Goal: Task Accomplishment & Management: Manage account settings

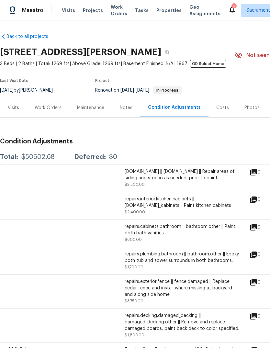
click at [43, 109] on div "Work Orders" at bounding box center [48, 108] width 27 height 6
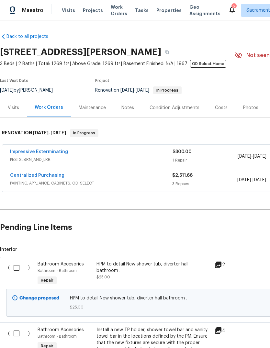
click at [15, 264] on input "checkbox" at bounding box center [19, 268] width 18 height 14
checkbox input "true"
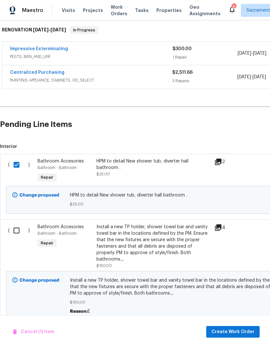
scroll to position [102, 0]
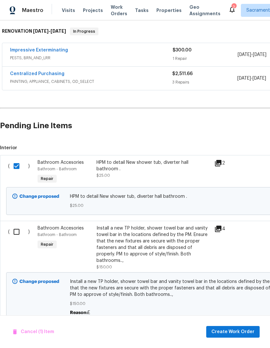
click at [15, 234] on input "checkbox" at bounding box center [19, 232] width 18 height 14
checkbox input "true"
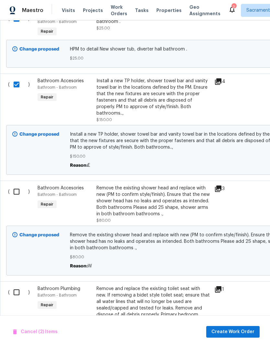
scroll to position [249, 0]
click at [12, 186] on input "checkbox" at bounding box center [19, 192] width 18 height 14
checkbox input "true"
click at [11, 288] on input "checkbox" at bounding box center [19, 293] width 18 height 14
checkbox input "true"
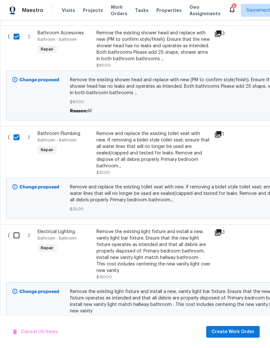
scroll to position [404, 0]
click at [18, 232] on input "checkbox" at bounding box center [19, 236] width 18 height 14
checkbox input "true"
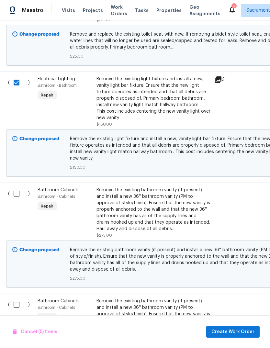
scroll to position [557, 0]
click at [17, 187] on input "checkbox" at bounding box center [19, 194] width 18 height 14
checkbox input "true"
click at [15, 298] on input "checkbox" at bounding box center [19, 305] width 18 height 14
checkbox input "true"
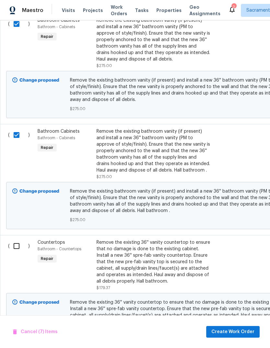
scroll to position [727, 0]
click at [15, 239] on input "checkbox" at bounding box center [19, 246] width 18 height 14
checkbox input "true"
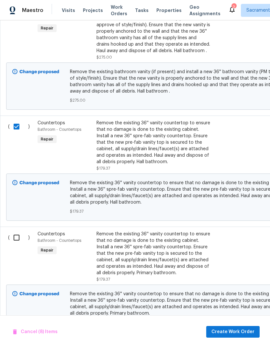
scroll to position [846, 0]
click at [12, 231] on input "checkbox" at bounding box center [19, 238] width 18 height 14
checkbox input "true"
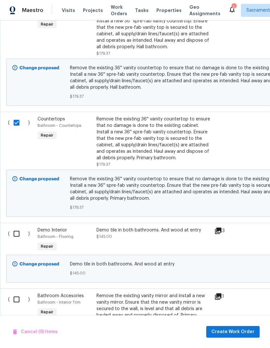
scroll to position [961, 0]
click at [15, 227] on input "checkbox" at bounding box center [19, 234] width 18 height 14
checkbox input "true"
click at [14, 293] on input "checkbox" at bounding box center [19, 300] width 18 height 14
checkbox input "true"
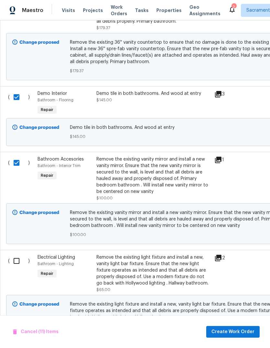
scroll to position [1098, 0]
click at [12, 254] on input "checkbox" at bounding box center [19, 261] width 18 height 14
checkbox input "true"
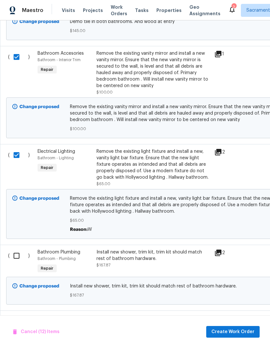
scroll to position [1204, 0]
click at [11, 249] on input "checkbox" at bounding box center [19, 256] width 18 height 14
checkbox input "true"
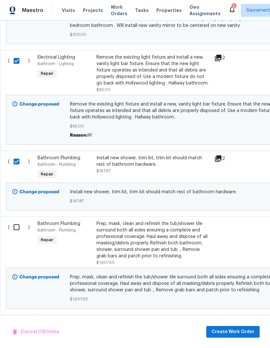
scroll to position [1298, 0]
click at [13, 221] on input "checkbox" at bounding box center [19, 228] width 18 height 14
checkbox input "true"
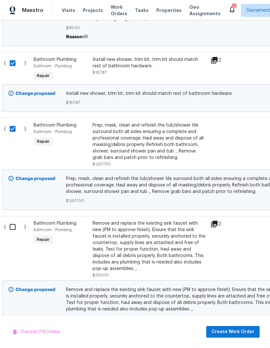
scroll to position [1399, 1]
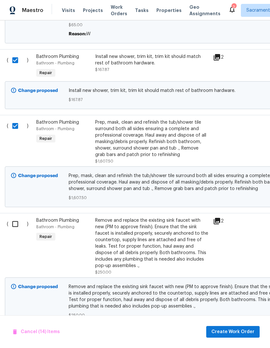
click at [11, 217] on input "checkbox" at bounding box center [17, 224] width 18 height 14
checkbox input "true"
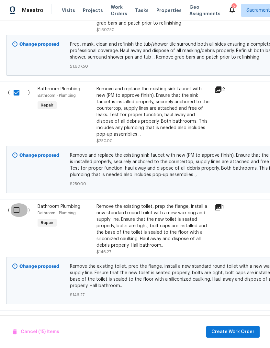
scroll to position [1531, 0]
click at [13, 203] on input "checkbox" at bounding box center [19, 210] width 18 height 14
checkbox input "true"
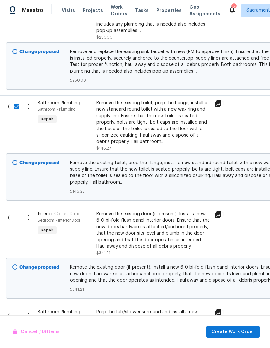
scroll to position [1635, 0]
click at [13, 211] on input "checkbox" at bounding box center [19, 218] width 18 height 14
checkbox input "true"
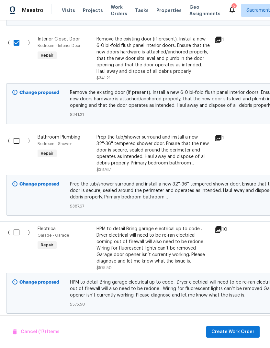
scroll to position [0, 0]
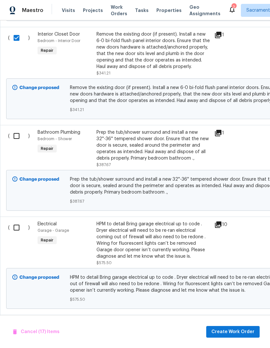
click at [20, 129] on input "checkbox" at bounding box center [19, 136] width 18 height 14
checkbox input "true"
click at [17, 222] on input "checkbox" at bounding box center [19, 228] width 18 height 14
checkbox input "true"
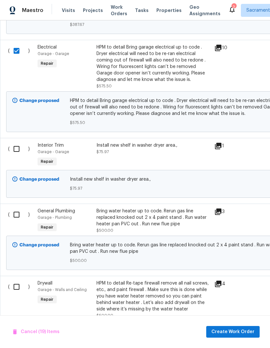
click at [16, 144] on input "checkbox" at bounding box center [19, 149] width 18 height 14
checkbox input "true"
click at [17, 211] on input "checkbox" at bounding box center [19, 215] width 18 height 14
checkbox input "true"
click at [19, 283] on input "checkbox" at bounding box center [19, 287] width 18 height 14
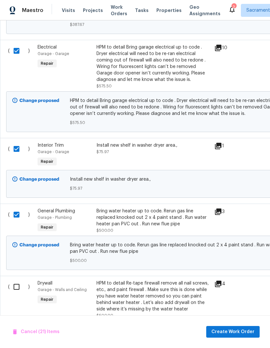
checkbox input "true"
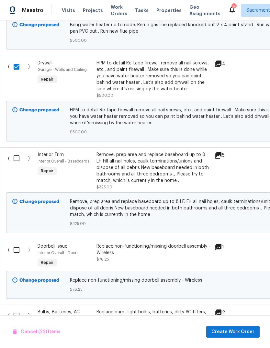
click at [17, 155] on input "checkbox" at bounding box center [19, 159] width 18 height 14
checkbox input "true"
click at [17, 243] on input "checkbox" at bounding box center [19, 250] width 18 height 14
checkbox input "true"
click at [18, 311] on input "checkbox" at bounding box center [19, 316] width 18 height 14
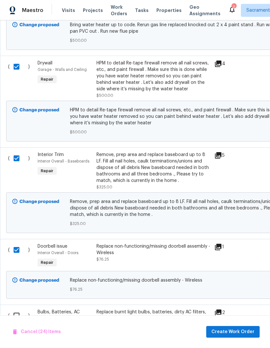
checkbox input "true"
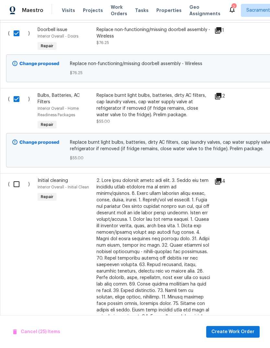
click at [16, 184] on input "checkbox" at bounding box center [19, 184] width 18 height 14
checkbox input "true"
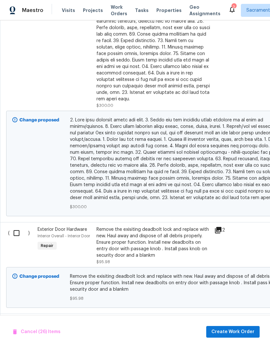
click at [13, 226] on input "checkbox" at bounding box center [19, 233] width 18 height 14
checkbox input "true"
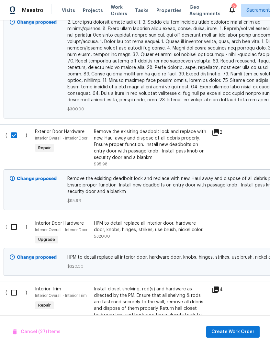
click at [11, 220] on input "checkbox" at bounding box center [16, 227] width 18 height 14
checkbox input "true"
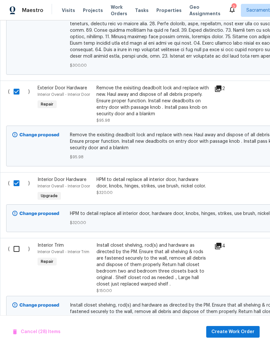
click at [10, 242] on input "checkbox" at bounding box center [19, 249] width 18 height 14
checkbox input "true"
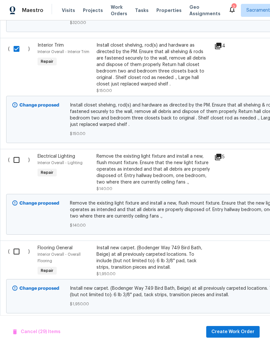
click at [14, 153] on input "checkbox" at bounding box center [19, 160] width 18 height 14
checkbox input "true"
click at [12, 245] on input "checkbox" at bounding box center [19, 252] width 18 height 14
checkbox input "true"
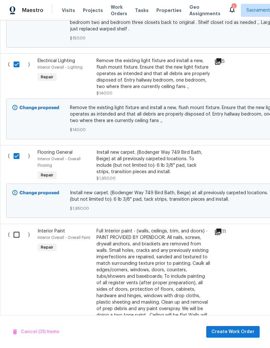
click at [13, 228] on input "checkbox" at bounding box center [19, 235] width 18 height 14
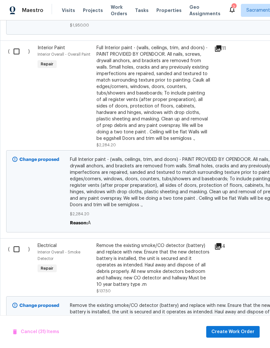
click at [15, 45] on input "checkbox" at bounding box center [19, 52] width 18 height 14
checkbox input "true"
click at [15, 243] on input "checkbox" at bounding box center [19, 250] width 18 height 14
checkbox input "true"
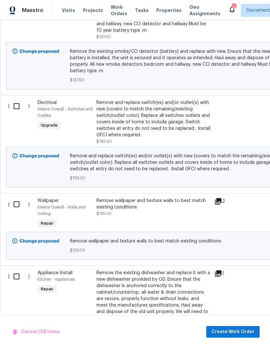
click at [14, 99] on input "checkbox" at bounding box center [19, 106] width 18 height 14
checkbox input "true"
click at [19, 200] on input "checkbox" at bounding box center [19, 205] width 18 height 14
checkbox input "true"
click at [17, 274] on input "checkbox" at bounding box center [19, 277] width 18 height 14
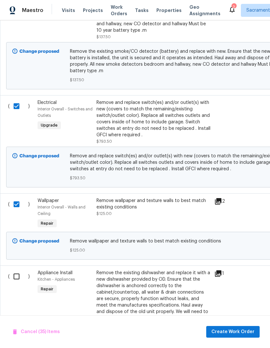
checkbox input "true"
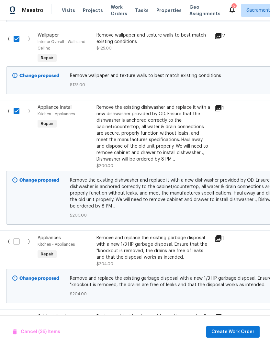
click at [18, 238] on input "checkbox" at bounding box center [19, 242] width 18 height 14
checkbox input "true"
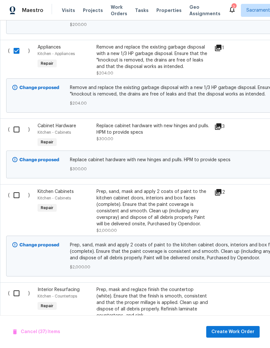
click at [20, 192] on input "checkbox" at bounding box center [19, 195] width 18 height 14
checkbox input "true"
click at [21, 123] on input "checkbox" at bounding box center [19, 130] width 18 height 14
checkbox input "true"
click at [19, 290] on input "checkbox" at bounding box center [19, 294] width 18 height 14
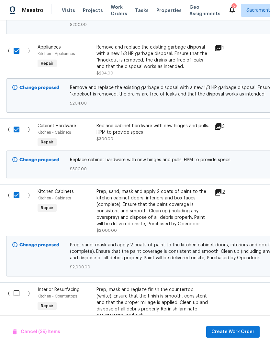
checkbox input "true"
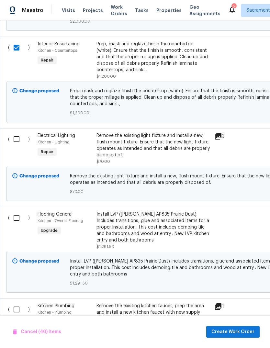
click at [11, 136] on input "checkbox" at bounding box center [19, 139] width 18 height 14
checkbox input "true"
click at [10, 213] on input "checkbox" at bounding box center [19, 218] width 18 height 14
checkbox input "true"
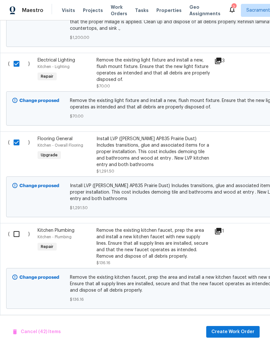
click at [13, 229] on input "checkbox" at bounding box center [19, 234] width 18 height 14
checkbox input "true"
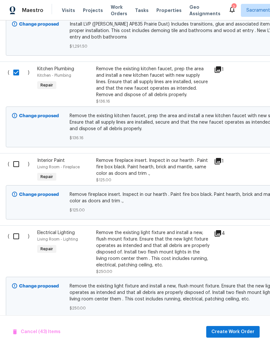
click at [16, 157] on input "checkbox" at bounding box center [18, 164] width 18 height 14
checkbox input "true"
click at [12, 233] on input "checkbox" at bounding box center [18, 237] width 18 height 14
checkbox input "true"
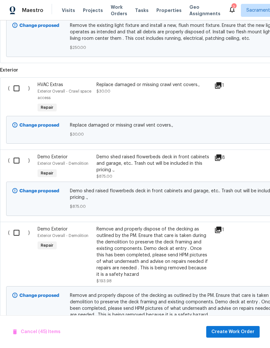
click at [16, 83] on input "checkbox" at bounding box center [19, 89] width 18 height 14
checkbox input "true"
click at [15, 157] on input "checkbox" at bounding box center [19, 161] width 18 height 14
checkbox input "true"
click at [12, 232] on input "checkbox" at bounding box center [19, 233] width 18 height 14
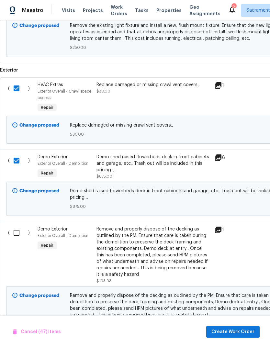
checkbox input "true"
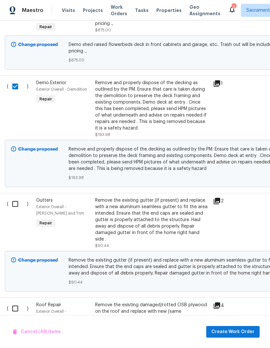
click at [11, 200] on input "checkbox" at bounding box center [17, 204] width 18 height 14
checkbox input "true"
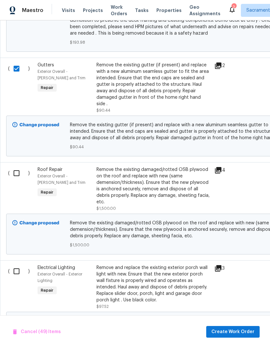
click at [16, 166] on input "checkbox" at bounding box center [19, 173] width 18 height 14
checkbox input "true"
click at [13, 268] on input "checkbox" at bounding box center [19, 272] width 18 height 14
checkbox input "true"
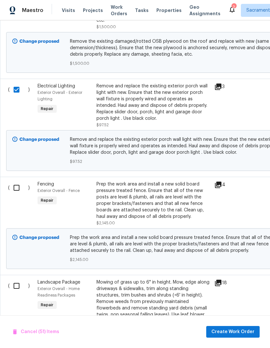
click at [14, 181] on input "checkbox" at bounding box center [19, 188] width 18 height 14
checkbox input "true"
click at [12, 279] on input "checkbox" at bounding box center [19, 286] width 18 height 14
checkbox input "true"
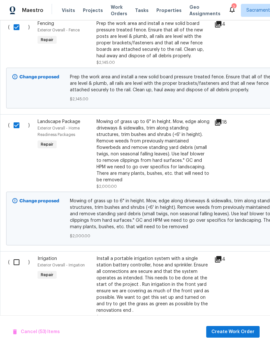
click at [15, 256] on input "checkbox" at bounding box center [19, 263] width 18 height 14
checkbox input "true"
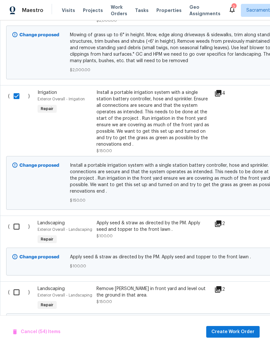
click at [15, 220] on input "checkbox" at bounding box center [19, 227] width 18 height 14
checkbox input "true"
click at [10, 286] on input "checkbox" at bounding box center [19, 293] width 18 height 14
checkbox input "true"
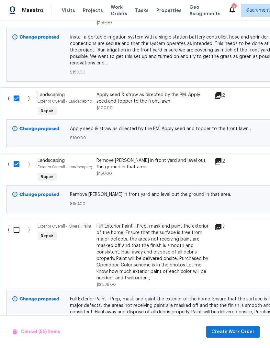
click at [18, 223] on input "checkbox" at bounding box center [19, 230] width 18 height 14
checkbox input "true"
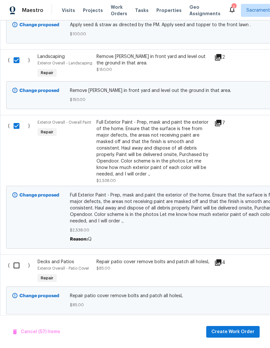
click at [15, 259] on input "checkbox" at bounding box center [19, 266] width 18 height 14
checkbox input "true"
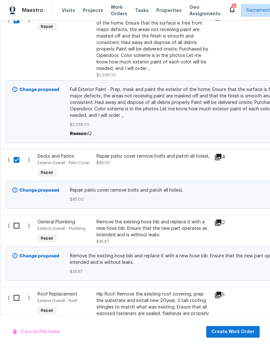
click at [15, 219] on input "checkbox" at bounding box center [19, 226] width 18 height 14
checkbox input "true"
click at [13, 291] on input "checkbox" at bounding box center [19, 298] width 18 height 14
checkbox input "true"
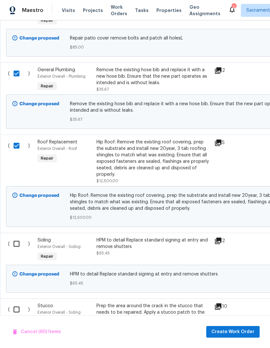
click at [13, 237] on input "checkbox" at bounding box center [19, 244] width 18 height 14
checkbox input "true"
click at [16, 303] on input "checkbox" at bounding box center [19, 310] width 18 height 14
checkbox input "true"
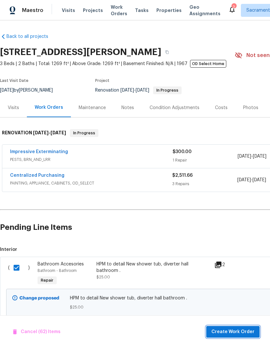
click at [234, 333] on span "Create Work Order" at bounding box center [232, 332] width 43 height 8
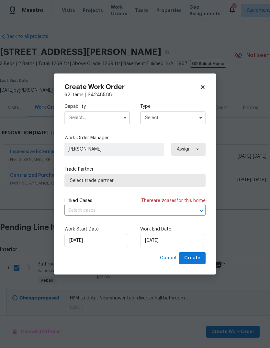
click at [125, 117] on icon "button" at bounding box center [124, 117] width 5 height 5
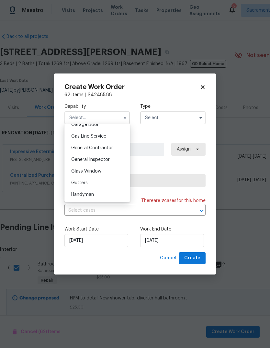
click at [107, 148] on span "General Contractor" at bounding box center [92, 148] width 42 height 5
type input "General Contractor"
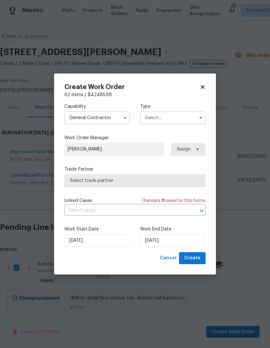
click at [182, 122] on input "text" at bounding box center [172, 117] width 65 height 13
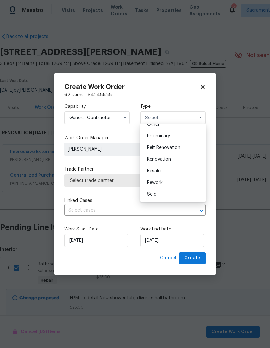
scroll to position [136, 0]
click at [171, 160] on div "Renovation" at bounding box center [173, 159] width 62 height 12
type input "Renovation"
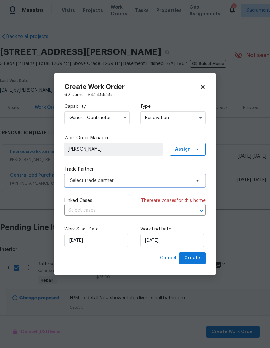
click at [168, 183] on span "Select trade partner" at bounding box center [130, 180] width 121 height 6
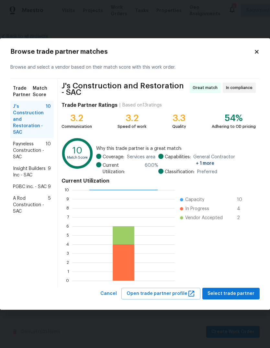
click at [18, 122] on span "J's Construction and Restoration - SAC" at bounding box center [29, 119] width 33 height 32
click at [239, 297] on button "Select trade partner" at bounding box center [230, 294] width 57 height 12
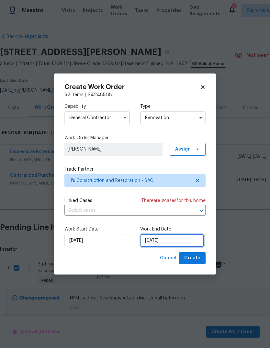
click at [179, 241] on input "[DATE]" at bounding box center [172, 240] width 64 height 13
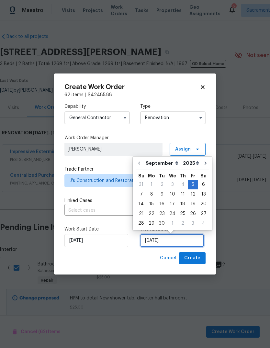
scroll to position [5, 0]
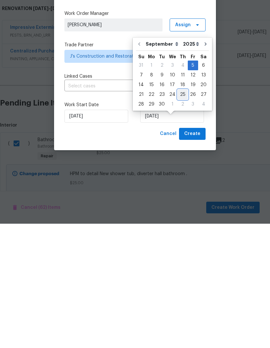
click at [182, 214] on div "25" at bounding box center [183, 218] width 10 height 9
type input "[DATE]"
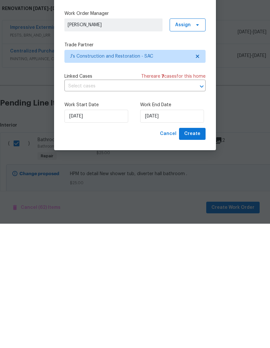
scroll to position [24, 0]
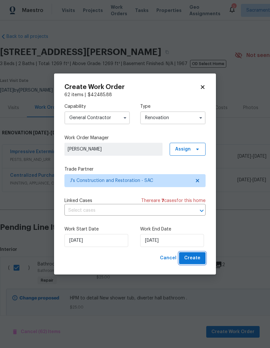
click at [195, 260] on span "Create" at bounding box center [192, 258] width 16 height 8
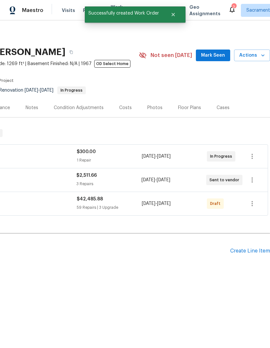
scroll to position [0, 96]
click at [126, 108] on div "Costs" at bounding box center [125, 108] width 13 height 6
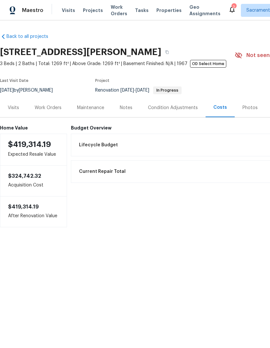
click at [43, 110] on div "Work Orders" at bounding box center [48, 108] width 27 height 6
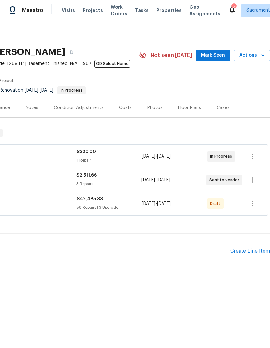
scroll to position [0, 96]
click at [251, 204] on icon "button" at bounding box center [252, 204] width 8 height 8
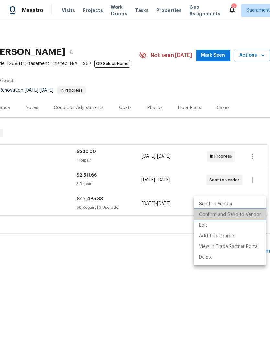
click at [244, 215] on li "Confirm and Send to Vendor" at bounding box center [230, 215] width 72 height 11
click at [222, 214] on li "Confirm and Send to Vendor" at bounding box center [230, 215] width 72 height 11
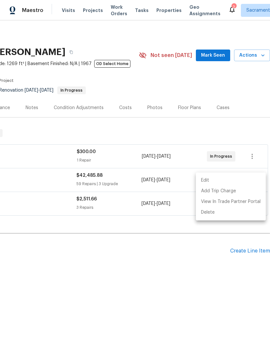
click at [202, 289] on div at bounding box center [135, 174] width 270 height 348
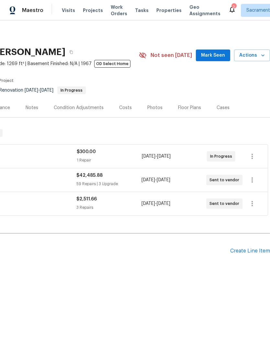
click at [228, 6] on icon at bounding box center [232, 10] width 8 height 8
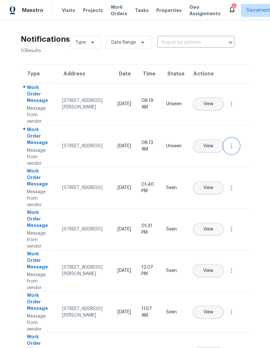
click at [232, 154] on button "button" at bounding box center [232, 146] width 16 height 16
click at [210, 156] on div "Mark Seen" at bounding box center [194, 154] width 51 height 6
click at [230, 108] on icon "button" at bounding box center [232, 104] width 8 height 8
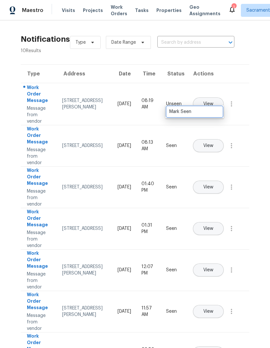
click at [213, 113] on div "Mark Seen" at bounding box center [194, 111] width 51 height 6
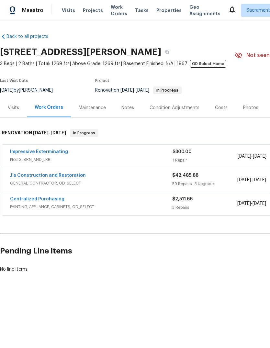
click at [17, 176] on link "J's Construction and Restoration" at bounding box center [48, 175] width 76 height 5
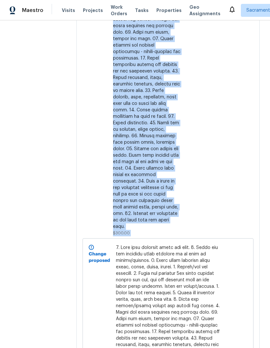
scroll to position [1076, 0]
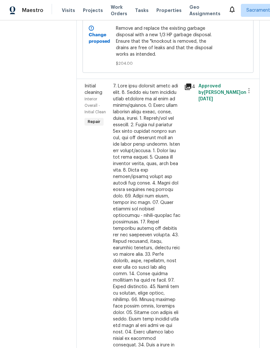
scroll to position [846, 0]
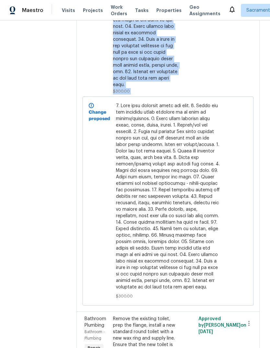
scroll to position [1216, 0]
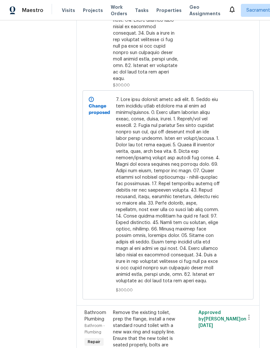
click at [215, 186] on span at bounding box center [168, 191] width 105 height 188
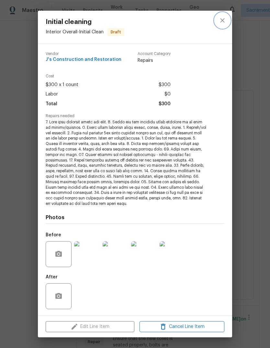
click at [222, 21] on icon "close" at bounding box center [222, 20] width 4 height 4
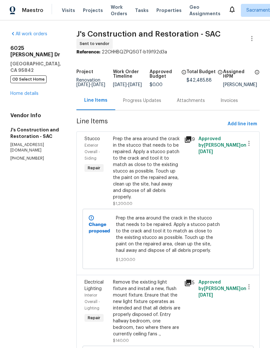
scroll to position [0, 0]
click at [92, 30] on span "J's Construction and Restoration - SAC" at bounding box center [148, 34] width 144 height 8
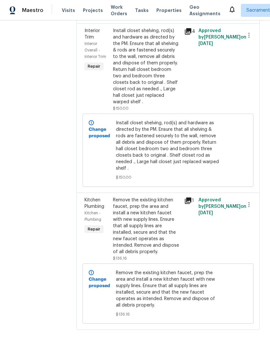
scroll to position [9129, 0]
click at [129, 306] on span "Remove the existing kitchen faucet, prep the area and install a new kitchen fau…" at bounding box center [168, 289] width 105 height 39
click at [138, 310] on div "Remove the existing kitchen faucet, prep the area and install a new kitchen fau…" at bounding box center [168, 294] width 105 height 48
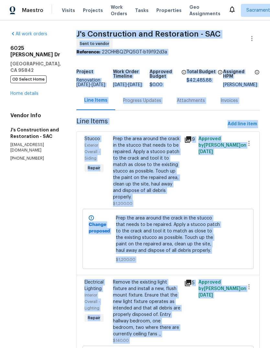
scroll to position [0, 0]
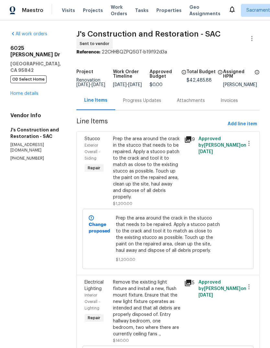
click at [89, 79] on span "Renovation 9/5/2025 - 9/25/2025" at bounding box center [90, 82] width 29 height 9
click at [105, 80] on span "Renovation 9/5/2025 - 9/25/2025" at bounding box center [90, 82] width 29 height 9
click at [97, 38] on span "J's Construction and Restoration - SAC" at bounding box center [148, 34] width 144 height 8
click at [113, 40] on div "Sent to vendor" at bounding box center [94, 44] width 36 height 10
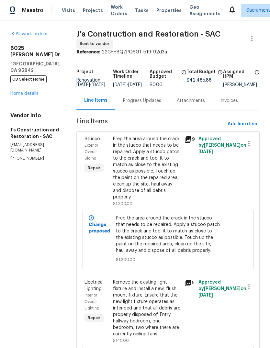
click at [178, 184] on div "Prep the area around the crack in the stucco that needs to be repaired. Apply a…" at bounding box center [146, 168] width 67 height 65
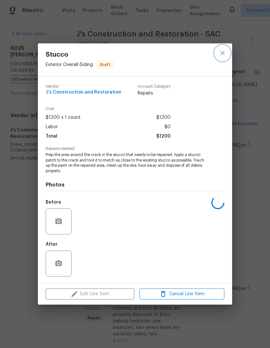
click at [223, 48] on button "close" at bounding box center [223, 53] width 16 height 16
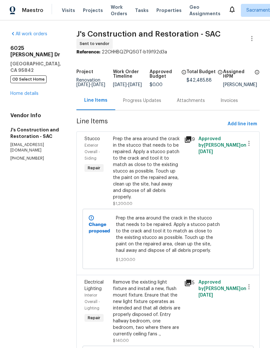
click at [25, 91] on link "Home details" at bounding box center [24, 93] width 28 height 5
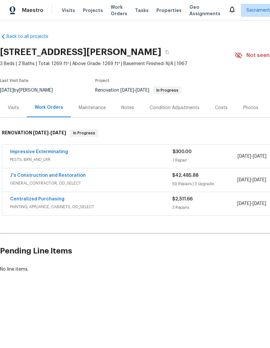
click at [130, 103] on div "Notes" at bounding box center [128, 107] width 28 height 19
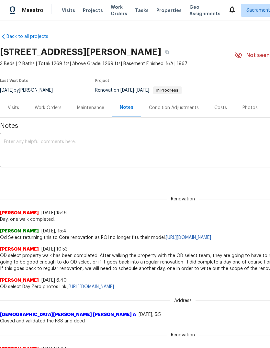
click at [18, 144] on textarea at bounding box center [183, 151] width 358 height 23
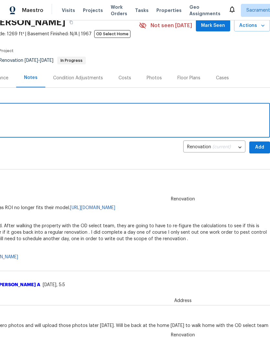
scroll to position [30, 96]
type textarea "All work orders have been sent to vendors. I will walk the property with the GC…"
click at [257, 147] on span "Add" at bounding box center [260, 147] width 10 height 8
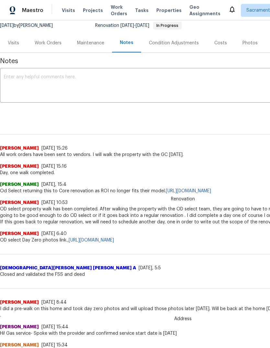
scroll to position [65, 0]
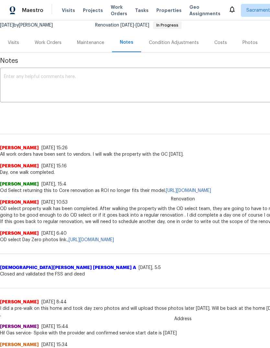
click at [68, 8] on span "Visits" at bounding box center [68, 10] width 13 height 6
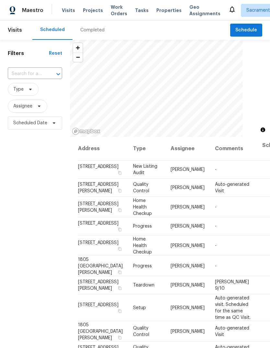
click at [47, 69] on div "​" at bounding box center [35, 74] width 54 height 10
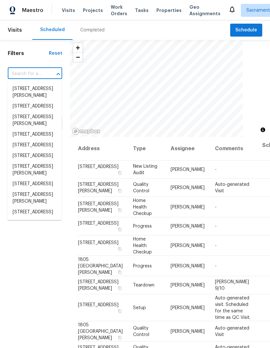
click at [43, 69] on input "text" at bounding box center [26, 74] width 36 height 10
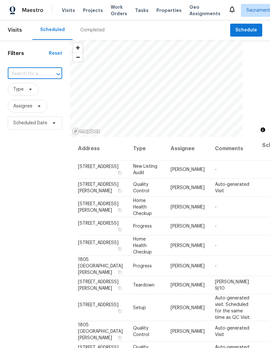
paste input "1678 Lombard Ln, Lincoln, CA 95648"
type input "1678 Lombard Ln, Lincoln, CA 95648"
click at [40, 94] on li "1678 Lombard Ln, Lincoln, CA 95648" at bounding box center [34, 89] width 54 height 11
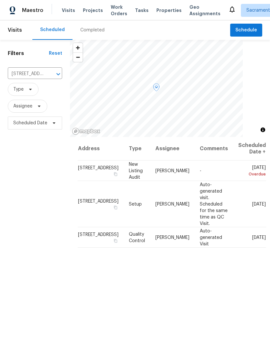
click at [0, 0] on icon at bounding box center [0, 0] width 0 height 0
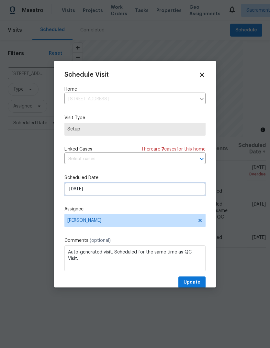
click at [119, 191] on input "9/5/2025" at bounding box center [134, 189] width 141 height 13
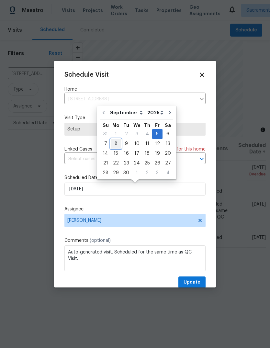
click at [114, 142] on div "8" at bounding box center [116, 143] width 10 height 9
type input "9/8/2025"
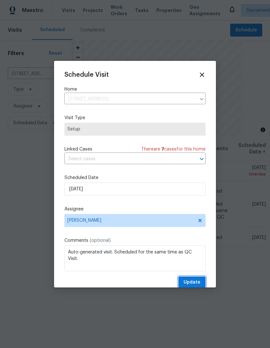
click at [196, 284] on span "Update" at bounding box center [192, 283] width 17 height 8
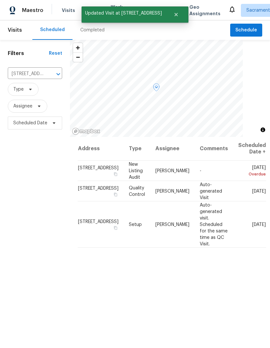
click at [0, 0] on icon at bounding box center [0, 0] width 0 height 0
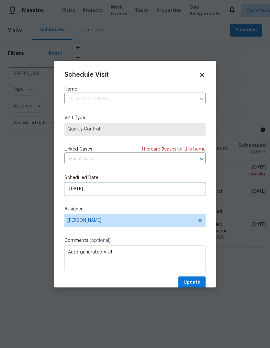
click at [110, 191] on input "9/5/2025" at bounding box center [134, 189] width 141 height 13
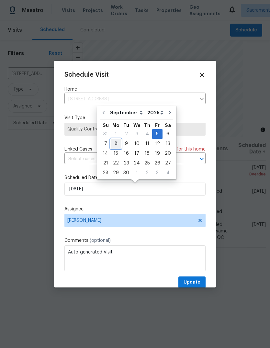
click at [117, 142] on div "8" at bounding box center [116, 143] width 10 height 9
type input "9/8/2025"
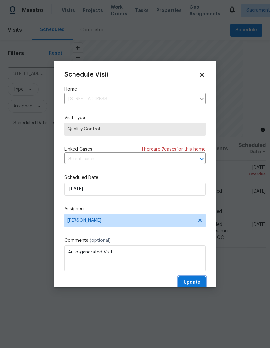
click at [196, 282] on span "Update" at bounding box center [192, 283] width 17 height 8
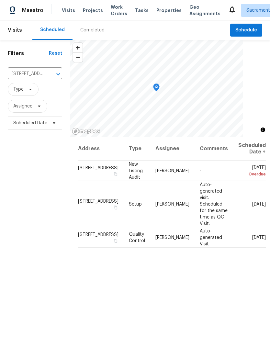
click at [54, 73] on button "Open" at bounding box center [58, 74] width 9 height 9
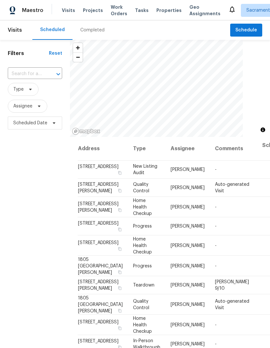
click at [44, 63] on div "Filters Reset ​ Type Assignee Scheduled Date" at bounding box center [35, 228] width 70 height 376
click at [41, 74] on input "text" at bounding box center [26, 74] width 36 height 10
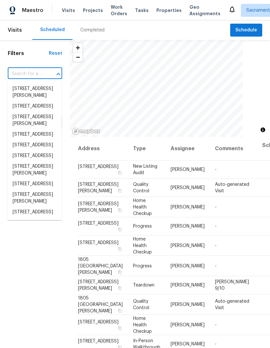
click at [42, 74] on input "text" at bounding box center [26, 74] width 36 height 10
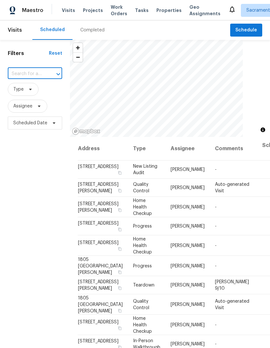
paste input "1805 Derby Dr, Dixon, CA 95620"
type input "1805 Derby Dr, Dixon, CA 95620"
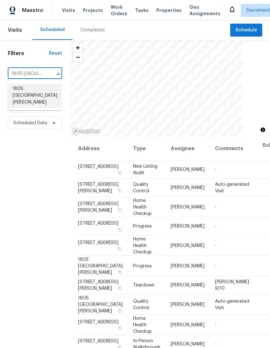
click at [43, 91] on li "1805 Derby Dr, Dixon, CA 95620" at bounding box center [34, 96] width 54 height 24
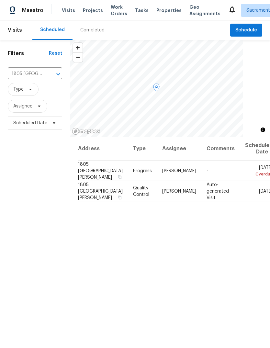
click at [0, 0] on icon at bounding box center [0, 0] width 0 height 0
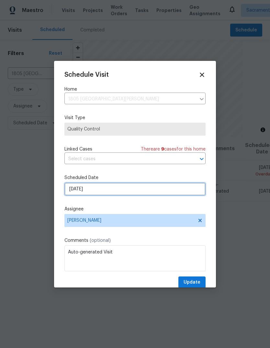
click at [121, 194] on input "9/5/2025" at bounding box center [134, 189] width 141 height 13
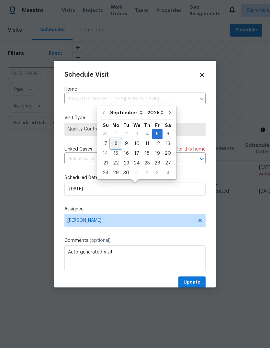
click at [114, 145] on div "8" at bounding box center [116, 143] width 10 height 9
type input "9/8/2025"
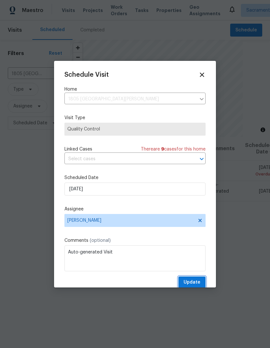
click at [195, 283] on span "Update" at bounding box center [192, 283] width 17 height 8
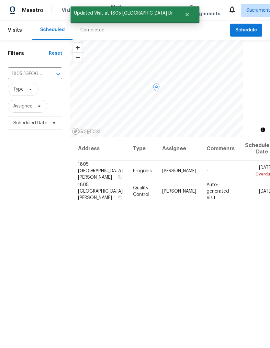
click at [91, 187] on span "1805 Derby Dr, Dixon, CA 95620" at bounding box center [100, 190] width 45 height 17
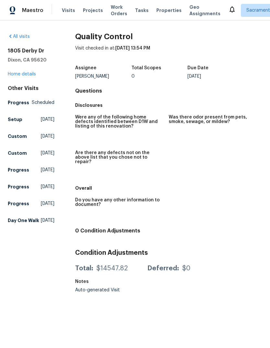
click at [24, 74] on link "Home details" at bounding box center [22, 74] width 28 height 5
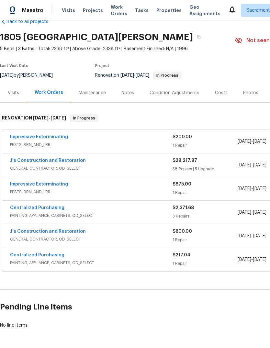
scroll to position [15, 0]
click at [34, 143] on span "PESTS, BRN_AND_LRR" at bounding box center [91, 145] width 163 height 6
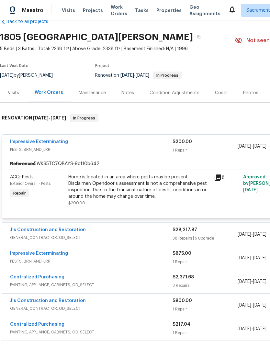
click at [32, 142] on link "Impressive Exterminating" at bounding box center [39, 142] width 58 height 5
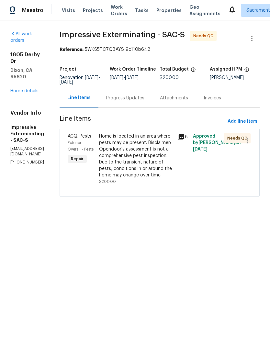
click at [157, 158] on div "Home is located in an area where pests may be present. Disclaimer: Opendoor's a…" at bounding box center [136, 155] width 74 height 45
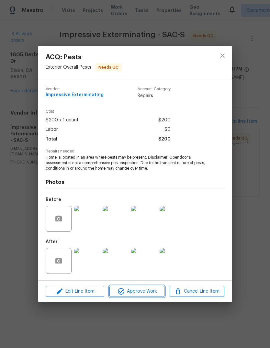
click at [149, 291] on span "Approve Work" at bounding box center [136, 292] width 51 height 8
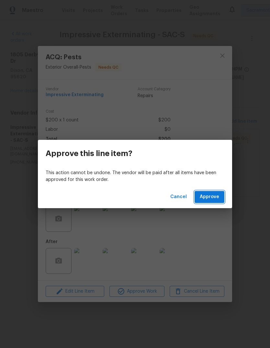
click at [217, 201] on span "Approve" at bounding box center [209, 197] width 19 height 8
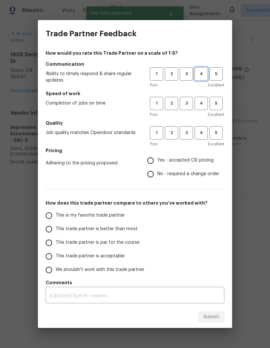
click at [204, 71] on span "4" at bounding box center [201, 73] width 12 height 7
click at [202, 105] on span "4" at bounding box center [201, 103] width 12 height 7
click at [203, 133] on span "4" at bounding box center [201, 132] width 12 height 7
click at [152, 159] on input "Yes - accepted OD pricing" at bounding box center [151, 161] width 14 height 14
radio input "true"
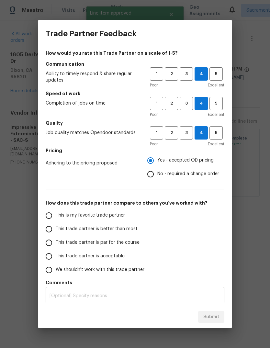
click at [42, 219] on label "This is my favorite trade partner" at bounding box center [93, 216] width 102 height 14
click at [42, 219] on input "This is my favorite trade partner" at bounding box center [49, 216] width 14 height 14
click at [217, 316] on span "Submit" at bounding box center [211, 317] width 16 height 8
radio input "true"
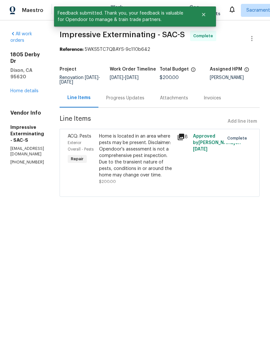
click at [20, 89] on link "Home details" at bounding box center [24, 91] width 28 height 5
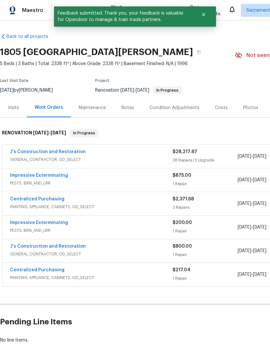
click at [124, 110] on div "Notes" at bounding box center [127, 108] width 13 height 6
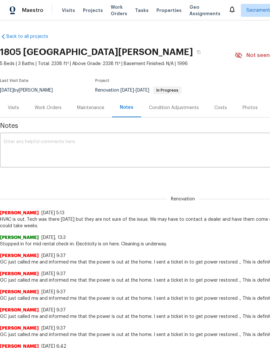
click at [15, 138] on div "x ​" at bounding box center [183, 150] width 366 height 33
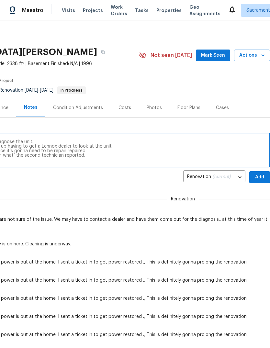
scroll to position [0, 96]
type textarea "Having another company come out and diagnose the unit. This is a high-end Lenno…"
click at [258, 176] on span "Add" at bounding box center [260, 177] width 10 height 8
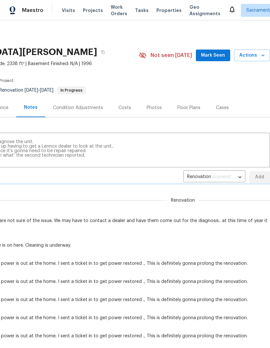
click at [258, 176] on div "Renovation (current) 54536841-0fd8-4178-b819-ee758ba9fb89 ​ Add" at bounding box center [87, 177] width 366 height 12
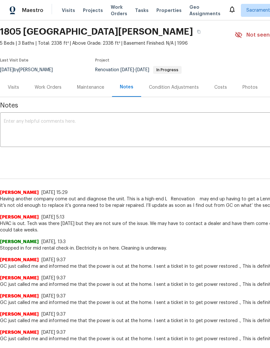
scroll to position [21, 0]
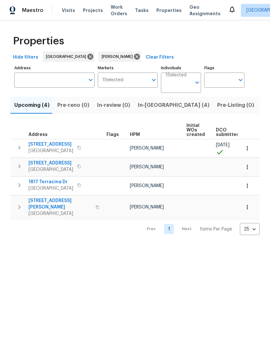
click at [151, 107] on span "In-reno (4)" at bounding box center [174, 105] width 72 height 9
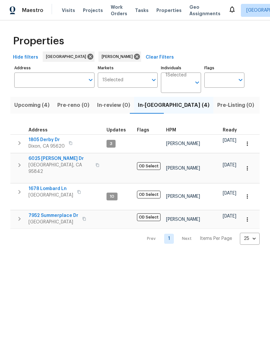
click at [16, 163] on icon "button" at bounding box center [20, 165] width 8 height 8
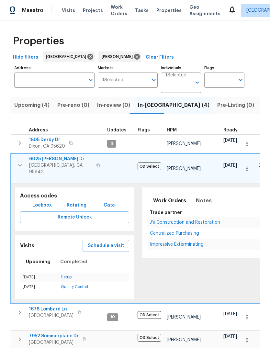
click at [114, 242] on span "Schedule a visit" at bounding box center [106, 246] width 36 height 8
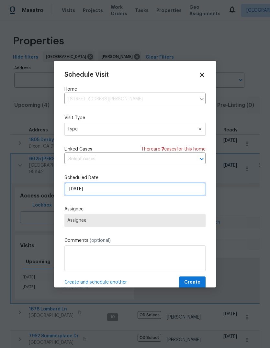
click at [113, 191] on input "[DATE]" at bounding box center [134, 189] width 141 height 13
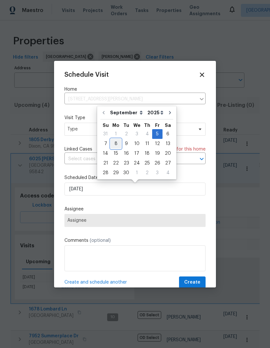
click at [115, 142] on div "8" at bounding box center [116, 143] width 10 height 9
type input "9/8/2025"
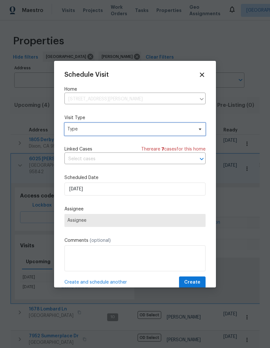
click at [180, 134] on span "Type" at bounding box center [134, 129] width 141 height 13
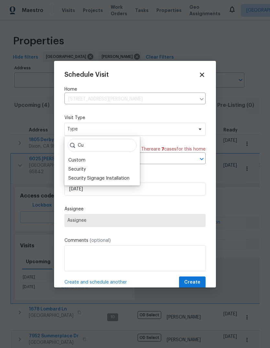
type input "Cu"
click at [92, 161] on div "Custom" at bounding box center [102, 160] width 72 height 9
click at [70, 159] on div "Custom" at bounding box center [76, 160] width 17 height 6
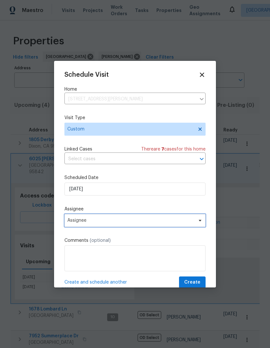
click at [175, 223] on span "Assignee" at bounding box center [130, 220] width 127 height 5
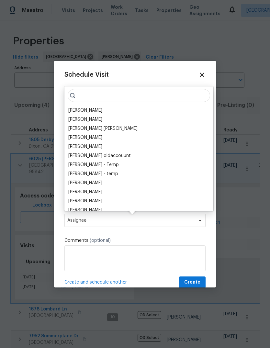
click at [113, 111] on div "[PERSON_NAME]" at bounding box center [138, 110] width 145 height 9
click at [74, 108] on div "[PERSON_NAME]" at bounding box center [85, 110] width 34 height 6
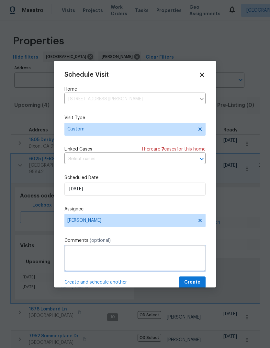
click at [72, 254] on textarea at bounding box center [134, 258] width 141 height 26
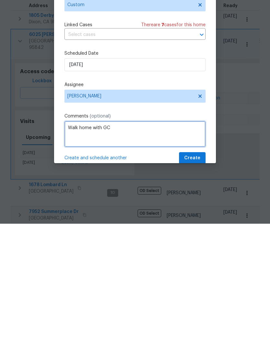
type textarea "Walk home with GC"
click at [195, 279] on span "Create" at bounding box center [192, 283] width 16 height 8
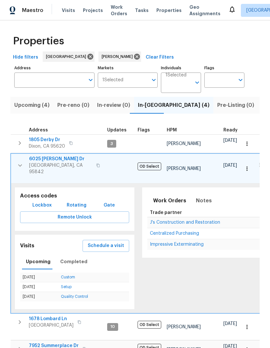
scroll to position [0, 0]
click at [68, 10] on span "Visits" at bounding box center [68, 10] width 13 height 6
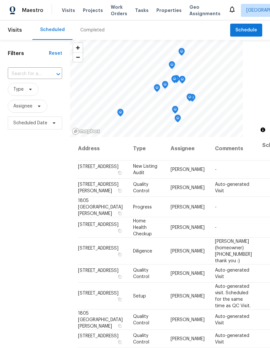
click at [43, 74] on input "text" at bounding box center [26, 74] width 36 height 10
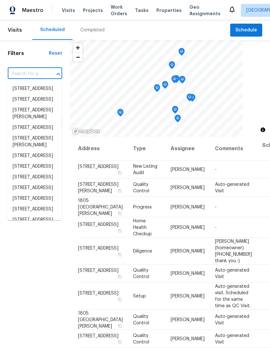
click at [40, 71] on input "text" at bounding box center [26, 74] width 36 height 10
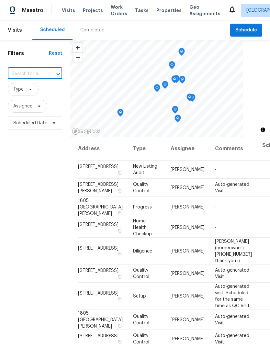
paste input "4515 Montril Way, Sacramento, CA 95823"
type input "4515 Montril Way, Sacramento, CA 95823"
click at [38, 94] on li "4515 Montril Way, Sacramento, CA 95823" at bounding box center [34, 89] width 54 height 11
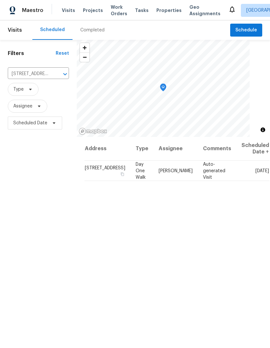
click at [0, 0] on icon at bounding box center [0, 0] width 0 height 0
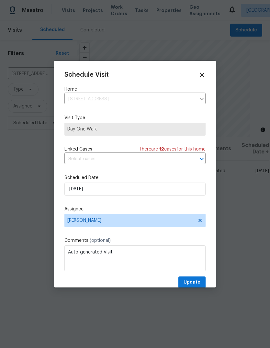
click at [157, 237] on div "Comments (optional) Auto-generated Visit" at bounding box center [134, 254] width 141 height 34
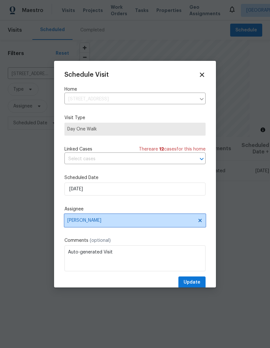
click at [157, 220] on span "[PERSON_NAME]" at bounding box center [130, 220] width 127 height 5
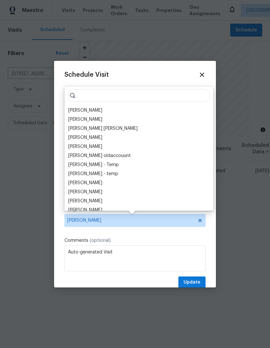
click at [97, 111] on div "Marcos Reyes" at bounding box center [85, 110] width 34 height 6
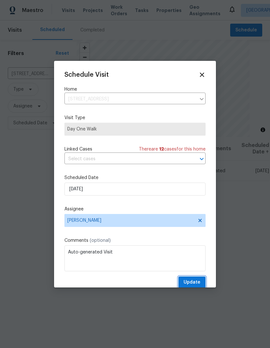
click at [200, 284] on span "Update" at bounding box center [192, 283] width 17 height 8
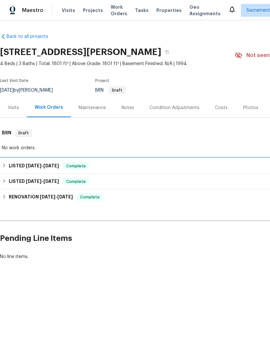
click at [14, 166] on h6 "LISTED 8/11/25 - 8/18/25" at bounding box center [34, 166] width 50 height 8
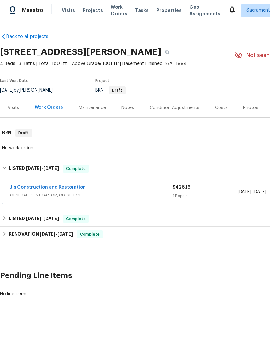
click at [28, 189] on link "J's Construction and Restoration" at bounding box center [48, 187] width 76 height 5
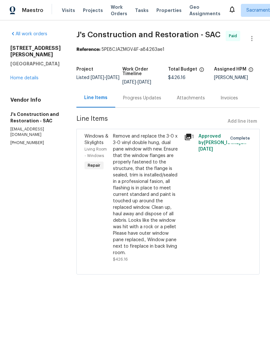
click at [24, 76] on link "Home details" at bounding box center [24, 78] width 28 height 5
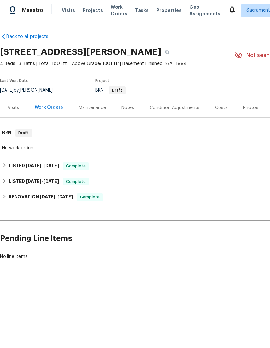
click at [185, 104] on div "Condition Adjustments" at bounding box center [174, 107] width 65 height 19
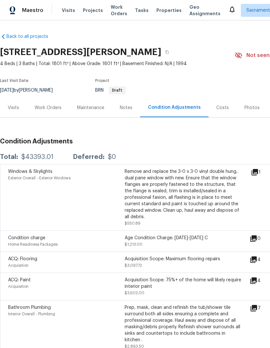
click at [220, 105] on div "Costs" at bounding box center [222, 108] width 13 height 6
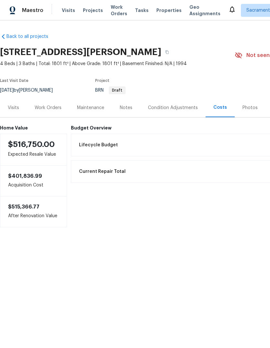
click at [77, 135] on div "Lifecycle Budget $43,393.01" at bounding box center [218, 145] width 295 height 23
click at [80, 129] on h6 "Budget Overview" at bounding box center [218, 127] width 295 height 5
click at [84, 127] on h6 "Budget Overview" at bounding box center [218, 127] width 295 height 5
click at [90, 125] on h6 "Budget Overview" at bounding box center [218, 127] width 295 height 5
click at [95, 146] on span "Lifecycle Budget" at bounding box center [98, 145] width 39 height 6
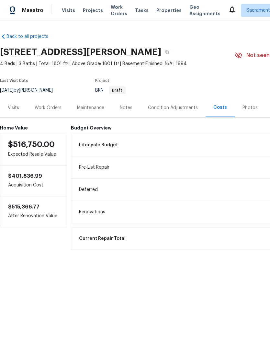
click at [94, 146] on span "Lifecycle Budget" at bounding box center [98, 145] width 39 height 6
click at [88, 142] on span "Lifecycle Budget" at bounding box center [98, 145] width 39 height 6
click at [129, 110] on div "Notes" at bounding box center [126, 108] width 13 height 6
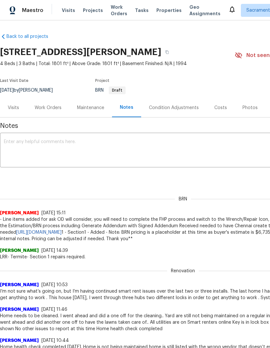
click at [51, 107] on div "Work Orders" at bounding box center [48, 108] width 27 height 6
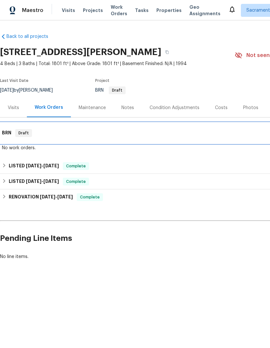
click at [8, 133] on h6 "BRN" at bounding box center [6, 133] width 9 height 8
click at [9, 133] on h6 "BRN" at bounding box center [6, 133] width 9 height 8
click at [25, 136] on div "Draft" at bounding box center [23, 133] width 17 height 8
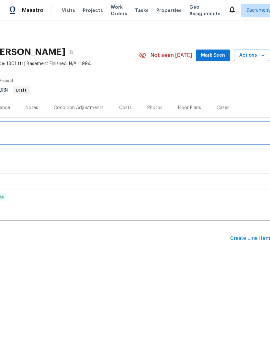
scroll to position [0, 96]
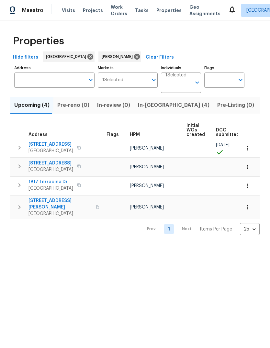
click at [49, 211] on span "[GEOGRAPHIC_DATA]" at bounding box center [60, 214] width 63 height 6
copy div "[STREET_ADDRESS][PERSON_NAME]"
click at [42, 187] on span "[GEOGRAPHIC_DATA]" at bounding box center [51, 188] width 45 height 6
click at [35, 164] on span "[STREET_ADDRESS]" at bounding box center [51, 163] width 45 height 6
click at [42, 147] on span "[STREET_ADDRESS]" at bounding box center [51, 144] width 45 height 6
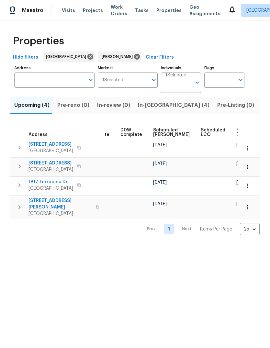
scroll to position [0, 162]
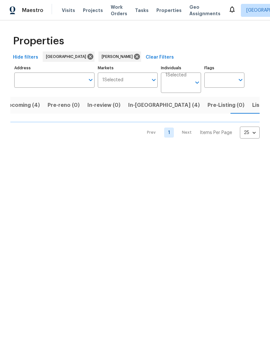
scroll to position [0, 13]
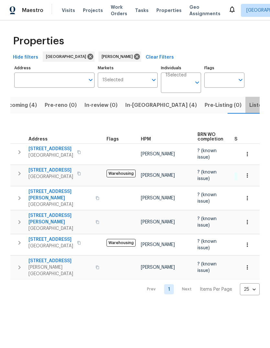
click at [245, 99] on button "Listed (14)" at bounding box center [262, 105] width 35 height 17
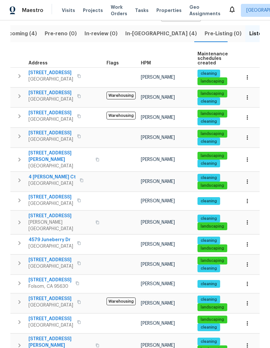
click at [46, 117] on span "[GEOGRAPHIC_DATA]" at bounding box center [51, 119] width 45 height 6
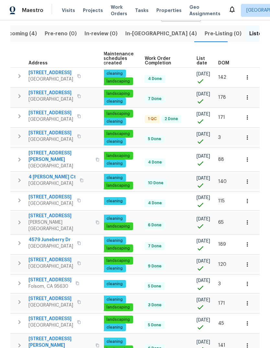
scroll to position [0, 94]
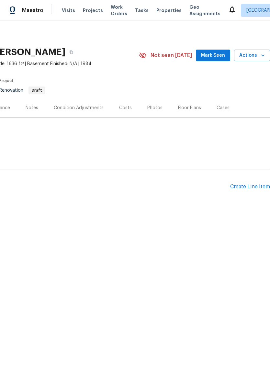
scroll to position [0, 96]
click at [124, 108] on div "Costs" at bounding box center [125, 108] width 13 height 6
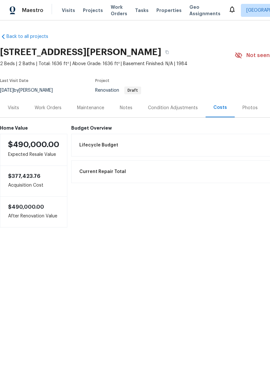
click at [176, 107] on div "Condition Adjustments" at bounding box center [173, 108] width 50 height 6
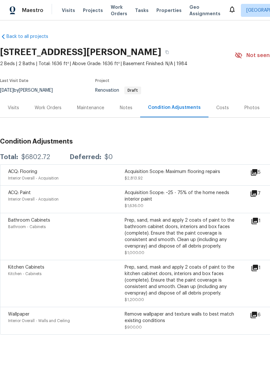
click at [257, 172] on icon at bounding box center [254, 172] width 6 height 6
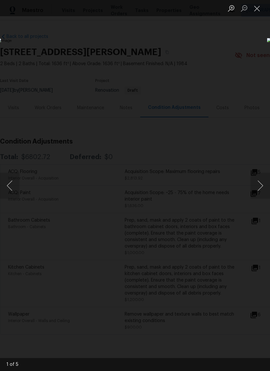
click at [259, 184] on button "Next image" at bounding box center [260, 186] width 19 height 26
click at [259, 185] on button "Next image" at bounding box center [260, 186] width 19 height 26
click at [260, 185] on button "Next image" at bounding box center [260, 186] width 19 height 26
click at [260, 7] on button "Close lightbox" at bounding box center [257, 8] width 13 height 11
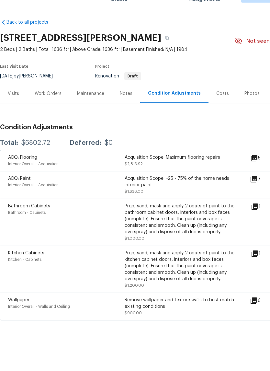
click at [257, 190] on icon at bounding box center [254, 193] width 6 height 6
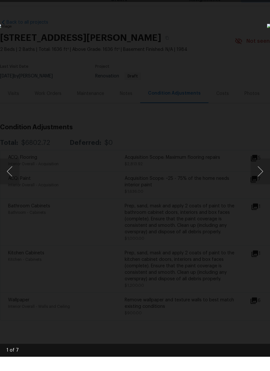
click at [262, 173] on button "Next image" at bounding box center [260, 186] width 19 height 26
click at [260, 175] on button "Next image" at bounding box center [260, 186] width 19 height 26
click at [260, 176] on button "Next image" at bounding box center [260, 186] width 19 height 26
click at [247, 17] on div "Lightbox" at bounding box center [135, 185] width 270 height 371
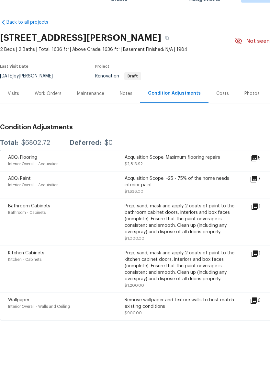
click at [247, 17] on div "Lightbox" at bounding box center [135, 185] width 270 height 371
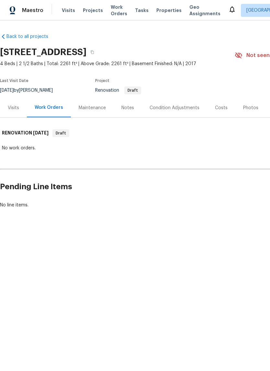
click at [222, 104] on div "Costs" at bounding box center [221, 107] width 28 height 19
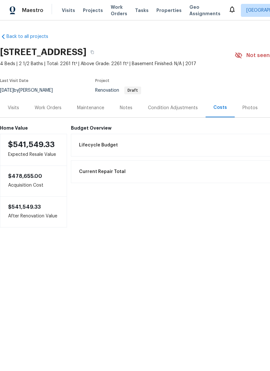
click at [95, 144] on span "Lifecycle Budget" at bounding box center [98, 145] width 39 height 6
click at [174, 108] on div "Condition Adjustments" at bounding box center [173, 108] width 50 height 6
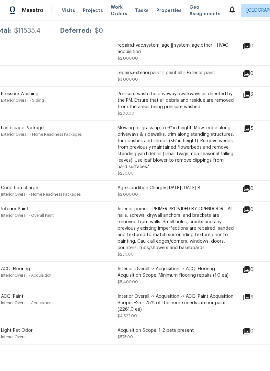
scroll to position [126, 7]
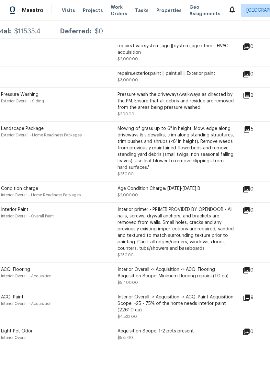
click at [250, 298] on icon at bounding box center [247, 297] width 6 height 6
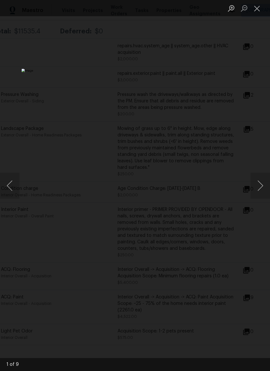
click at [259, 184] on button "Next image" at bounding box center [260, 186] width 19 height 26
click at [259, 186] on button "Next image" at bounding box center [260, 186] width 19 height 26
click at [258, 187] on button "Next image" at bounding box center [260, 186] width 19 height 26
click at [260, 186] on button "Next image" at bounding box center [260, 186] width 19 height 26
click at [259, 186] on button "Next image" at bounding box center [260, 186] width 19 height 26
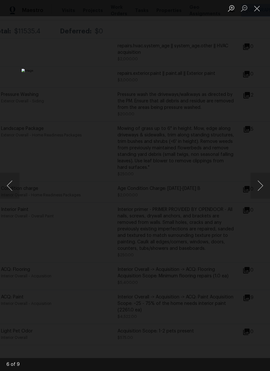
click at [260, 186] on button "Next image" at bounding box center [260, 186] width 19 height 26
click at [259, 188] on button "Next image" at bounding box center [260, 186] width 19 height 26
click at [257, 5] on button "Close lightbox" at bounding box center [257, 8] width 13 height 11
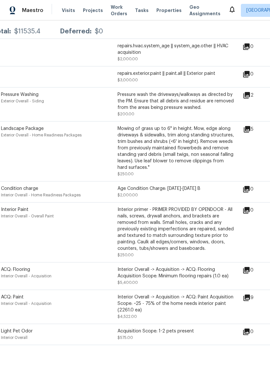
click at [248, 301] on icon at bounding box center [247, 297] width 6 height 6
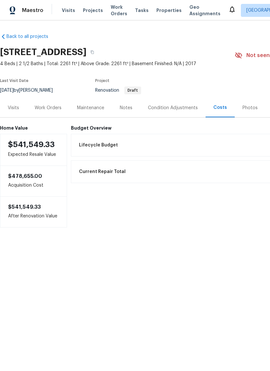
click at [127, 105] on div "Notes" at bounding box center [126, 108] width 13 height 6
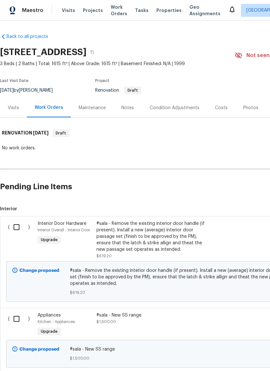
click at [220, 105] on div "Costs" at bounding box center [221, 108] width 13 height 6
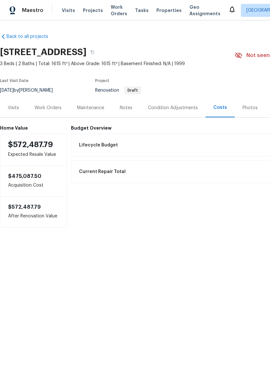
click at [103, 146] on span "Lifecycle Budget" at bounding box center [98, 145] width 39 height 6
click at [172, 108] on div "Condition Adjustments" at bounding box center [173, 108] width 50 height 6
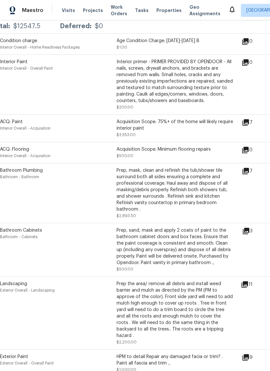
scroll to position [131, 8]
click at [249, 173] on icon at bounding box center [246, 171] width 6 height 6
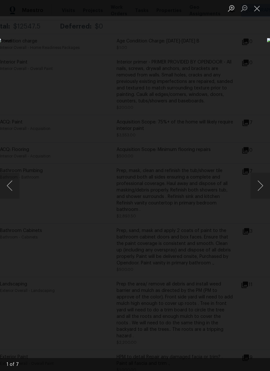
click at [260, 183] on button "Next image" at bounding box center [260, 186] width 19 height 26
click at [261, 186] on button "Next image" at bounding box center [260, 186] width 19 height 26
click at [258, 188] on button "Next image" at bounding box center [260, 186] width 19 height 26
click at [259, 186] on button "Next image" at bounding box center [260, 186] width 19 height 26
click at [257, 6] on button "Close lightbox" at bounding box center [257, 8] width 13 height 11
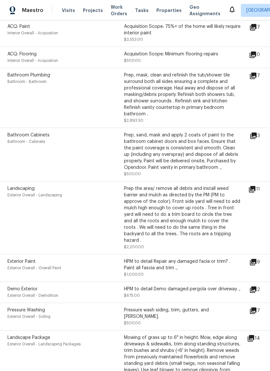
scroll to position [226, 1]
click at [255, 190] on icon at bounding box center [252, 189] width 6 height 6
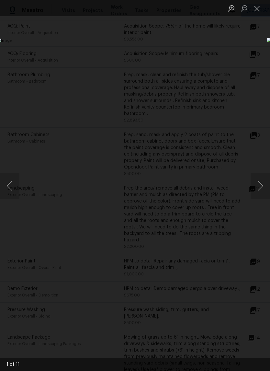
click at [258, 185] on button "Next image" at bounding box center [260, 186] width 19 height 26
click at [12, 182] on button "Previous image" at bounding box center [9, 186] width 19 height 26
click at [257, 7] on button "Close lightbox" at bounding box center [257, 8] width 13 height 11
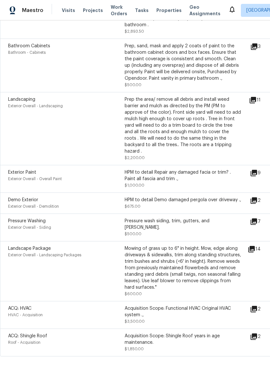
scroll to position [315, 0]
click at [258, 169] on icon at bounding box center [254, 173] width 8 height 8
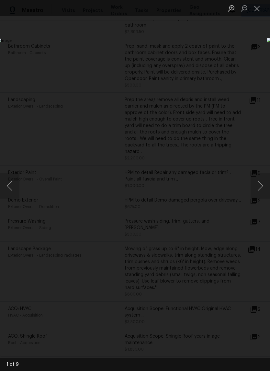
click at [261, 188] on button "Next image" at bounding box center [260, 186] width 19 height 26
click at [259, 190] on button "Next image" at bounding box center [260, 186] width 19 height 26
click at [261, 186] on button "Next image" at bounding box center [260, 186] width 19 height 26
click at [258, 187] on button "Next image" at bounding box center [260, 186] width 19 height 26
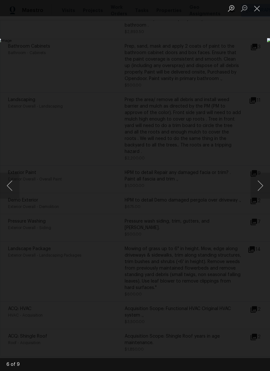
click at [260, 186] on button "Next image" at bounding box center [260, 186] width 19 height 26
click at [259, 186] on button "Next image" at bounding box center [260, 186] width 19 height 26
click at [260, 185] on button "Next image" at bounding box center [260, 186] width 19 height 26
click at [261, 185] on button "Next image" at bounding box center [260, 186] width 19 height 26
click at [259, 7] on button "Close lightbox" at bounding box center [257, 8] width 13 height 11
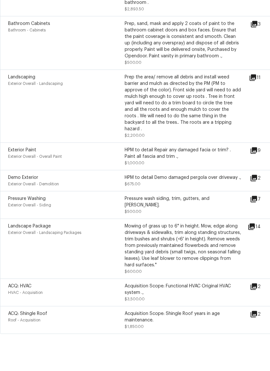
scroll to position [16, 0]
click at [257, 305] on icon at bounding box center [254, 309] width 8 height 8
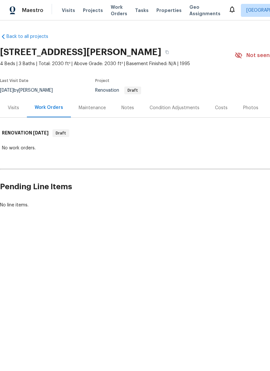
click at [216, 105] on div "Costs" at bounding box center [221, 108] width 13 height 6
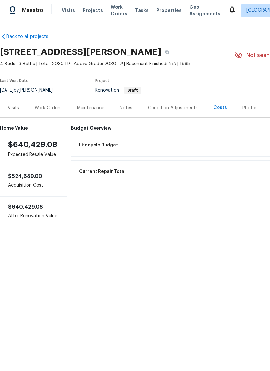
click at [96, 145] on span "Lifecycle Budget" at bounding box center [98, 145] width 39 height 6
click at [174, 105] on div "Condition Adjustments" at bounding box center [173, 108] width 50 height 6
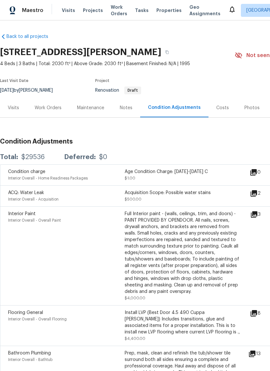
click at [258, 211] on icon at bounding box center [254, 215] width 8 height 8
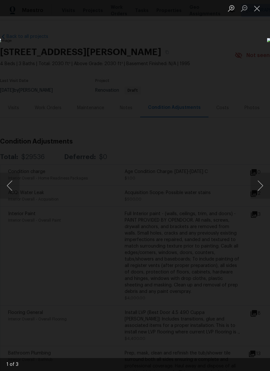
click at [262, 184] on button "Next image" at bounding box center [260, 186] width 19 height 26
click at [260, 186] on button "Next image" at bounding box center [260, 186] width 19 height 26
click at [261, 189] on button "Next image" at bounding box center [260, 186] width 19 height 26
click at [261, 186] on button "Next image" at bounding box center [260, 186] width 19 height 26
click at [257, 10] on button "Close lightbox" at bounding box center [257, 8] width 13 height 11
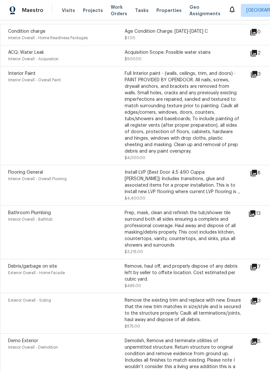
scroll to position [140, 0]
click at [258, 176] on icon at bounding box center [254, 173] width 8 height 8
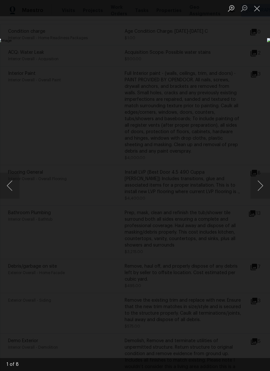
click at [260, 187] on button "Next image" at bounding box center [260, 186] width 19 height 26
click at [261, 184] on button "Next image" at bounding box center [260, 186] width 19 height 26
click at [260, 188] on button "Next image" at bounding box center [260, 186] width 19 height 26
click at [259, 186] on button "Next image" at bounding box center [260, 186] width 19 height 26
click at [259, 188] on button "Next image" at bounding box center [260, 186] width 19 height 26
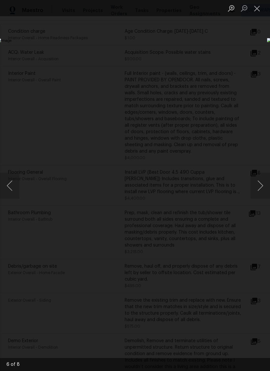
click at [260, 187] on button "Next image" at bounding box center [260, 186] width 19 height 26
click at [260, 184] on button "Next image" at bounding box center [260, 186] width 19 height 26
click at [260, 183] on button "Next image" at bounding box center [260, 186] width 19 height 26
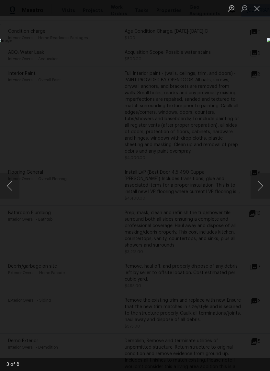
click at [258, 4] on button "Close lightbox" at bounding box center [257, 8] width 13 height 11
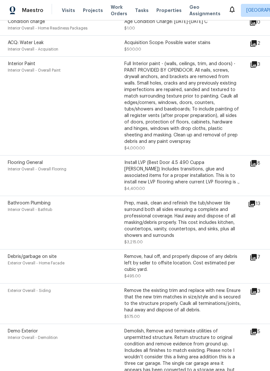
scroll to position [154, 0]
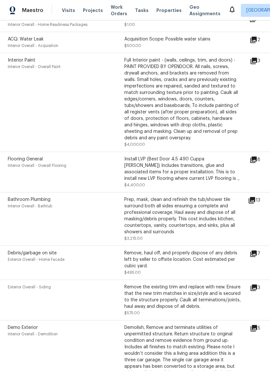
click at [255, 203] on icon at bounding box center [252, 200] width 6 height 6
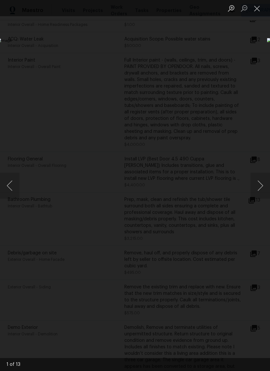
click at [260, 184] on button "Next image" at bounding box center [260, 186] width 19 height 26
click at [258, 188] on button "Next image" at bounding box center [260, 186] width 19 height 26
click at [259, 184] on button "Next image" at bounding box center [260, 186] width 19 height 26
click at [259, 186] on button "Next image" at bounding box center [260, 186] width 19 height 26
click at [259, 185] on button "Next image" at bounding box center [260, 186] width 19 height 26
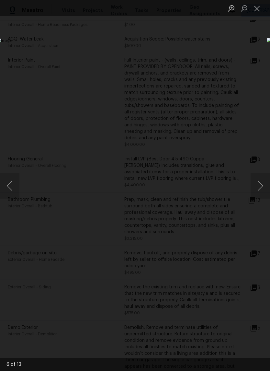
click at [258, 184] on button "Next image" at bounding box center [260, 186] width 19 height 26
click at [259, 183] on button "Next image" at bounding box center [260, 186] width 19 height 26
click at [257, 6] on button "Close lightbox" at bounding box center [257, 8] width 13 height 11
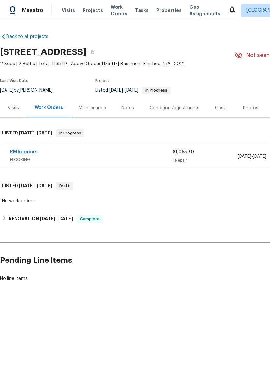
click at [18, 151] on link "RM Interiors" at bounding box center [24, 152] width 28 height 5
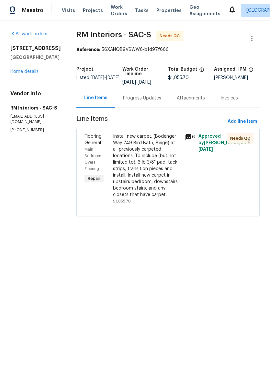
click at [150, 172] on div "Install new carpet. (Bodenger Way 749 Bird Bath, Beige) at all previously carpe…" at bounding box center [146, 165] width 67 height 65
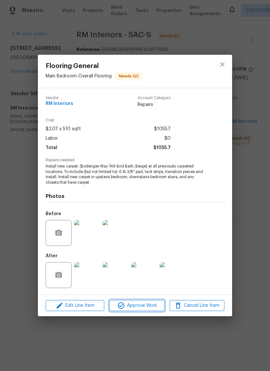
click at [142, 300] on button "Approve Work" at bounding box center [136, 305] width 55 height 11
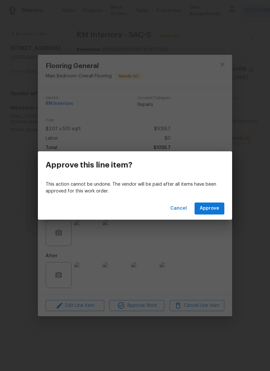
click at [212, 208] on span "Approve" at bounding box center [209, 208] width 19 height 8
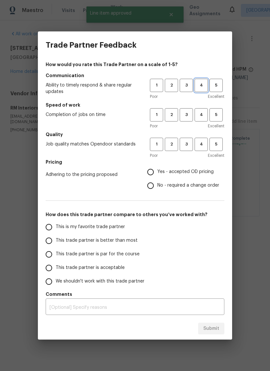
click at [201, 84] on span "4" at bounding box center [201, 85] width 12 height 7
click at [201, 117] on span "4" at bounding box center [201, 114] width 12 height 7
click at [202, 147] on span "4" at bounding box center [201, 144] width 12 height 7
click at [151, 173] on input "Yes - accepted OD pricing" at bounding box center [151, 172] width 14 height 14
radio input "true"
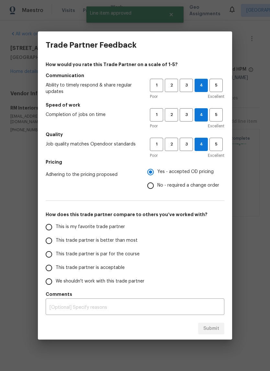
click at [45, 227] on input "This is my favorite trade partner" at bounding box center [49, 227] width 14 height 14
click at [214, 327] on span "Submit" at bounding box center [211, 329] width 16 height 8
radio input "true"
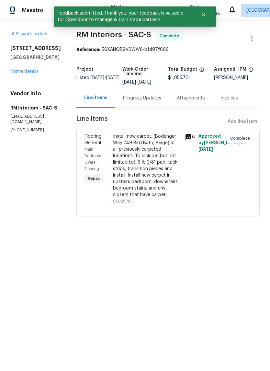
click at [34, 74] on link "Home details" at bounding box center [24, 71] width 28 height 5
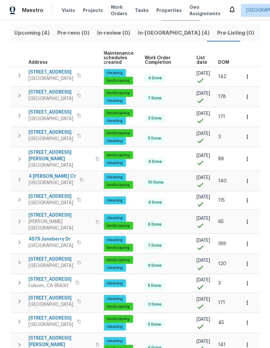
scroll to position [72, 0]
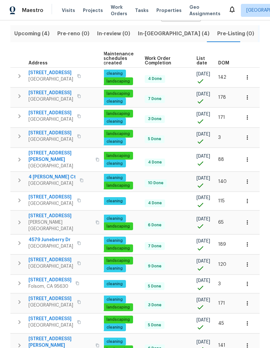
click at [147, 34] on span "In-[GEOGRAPHIC_DATA] (4)" at bounding box center [174, 33] width 72 height 9
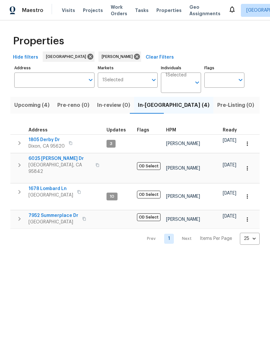
click at [48, 161] on span "6025 [PERSON_NAME] Dr" at bounding box center [60, 158] width 63 height 6
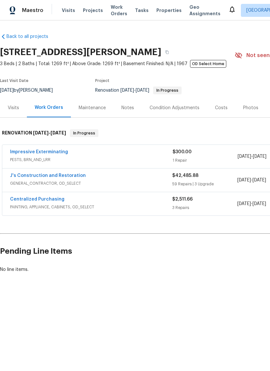
click at [134, 108] on div "Notes" at bounding box center [128, 107] width 28 height 19
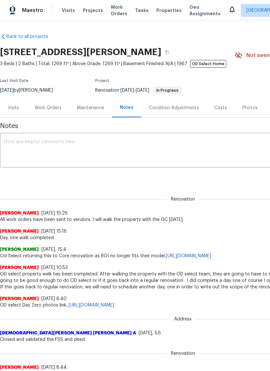
click at [11, 147] on textarea at bounding box center [183, 151] width 358 height 23
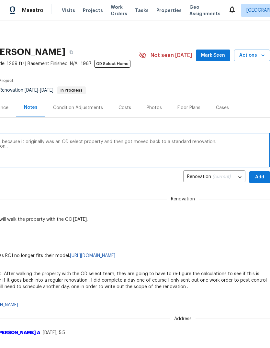
scroll to position [0, 96]
type textarea "NOTE This home is gonna show a late start because it originally was an OD selec…"
click at [259, 176] on span "Add" at bounding box center [260, 177] width 10 height 8
